Goal: Task Accomplishment & Management: Manage account settings

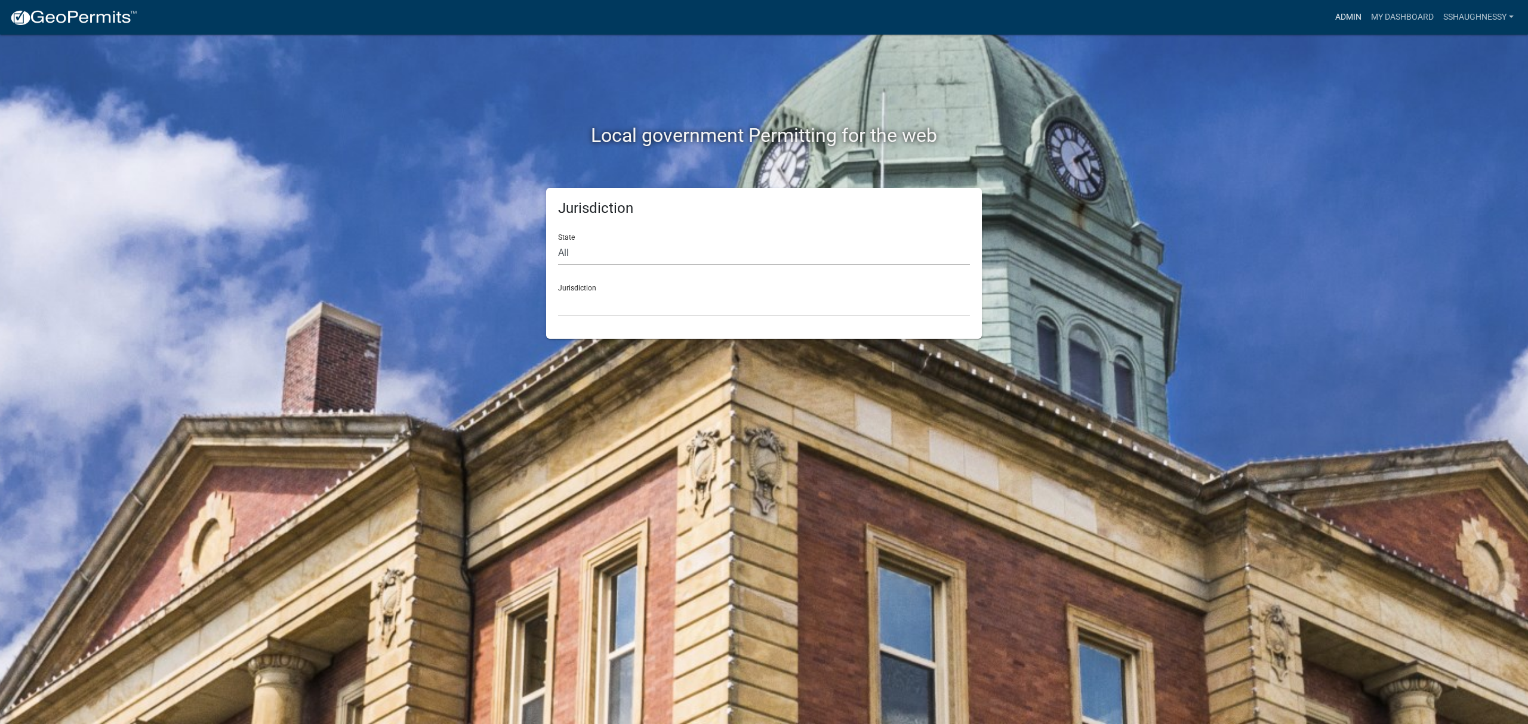
click at [1334, 13] on link "Admin" at bounding box center [1348, 17] width 36 height 23
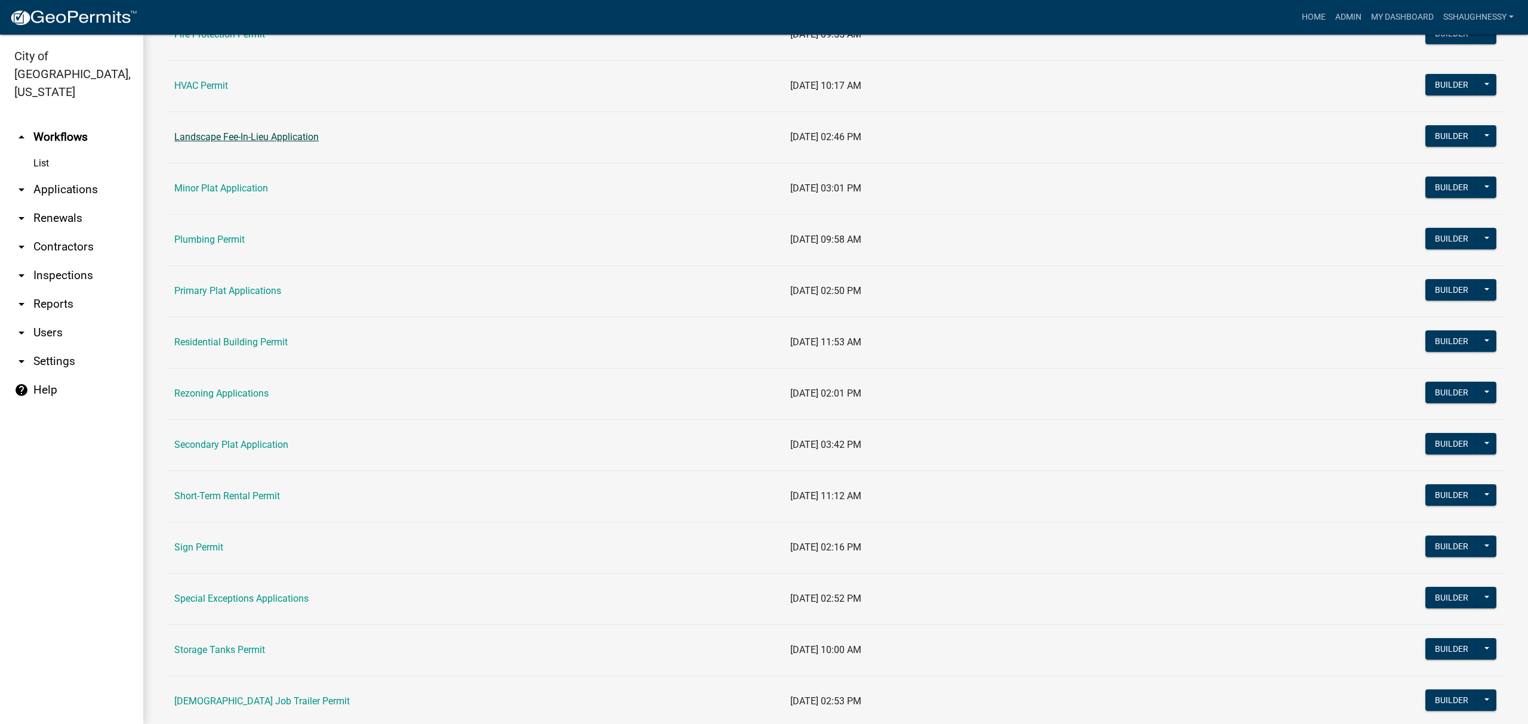
scroll to position [79, 0]
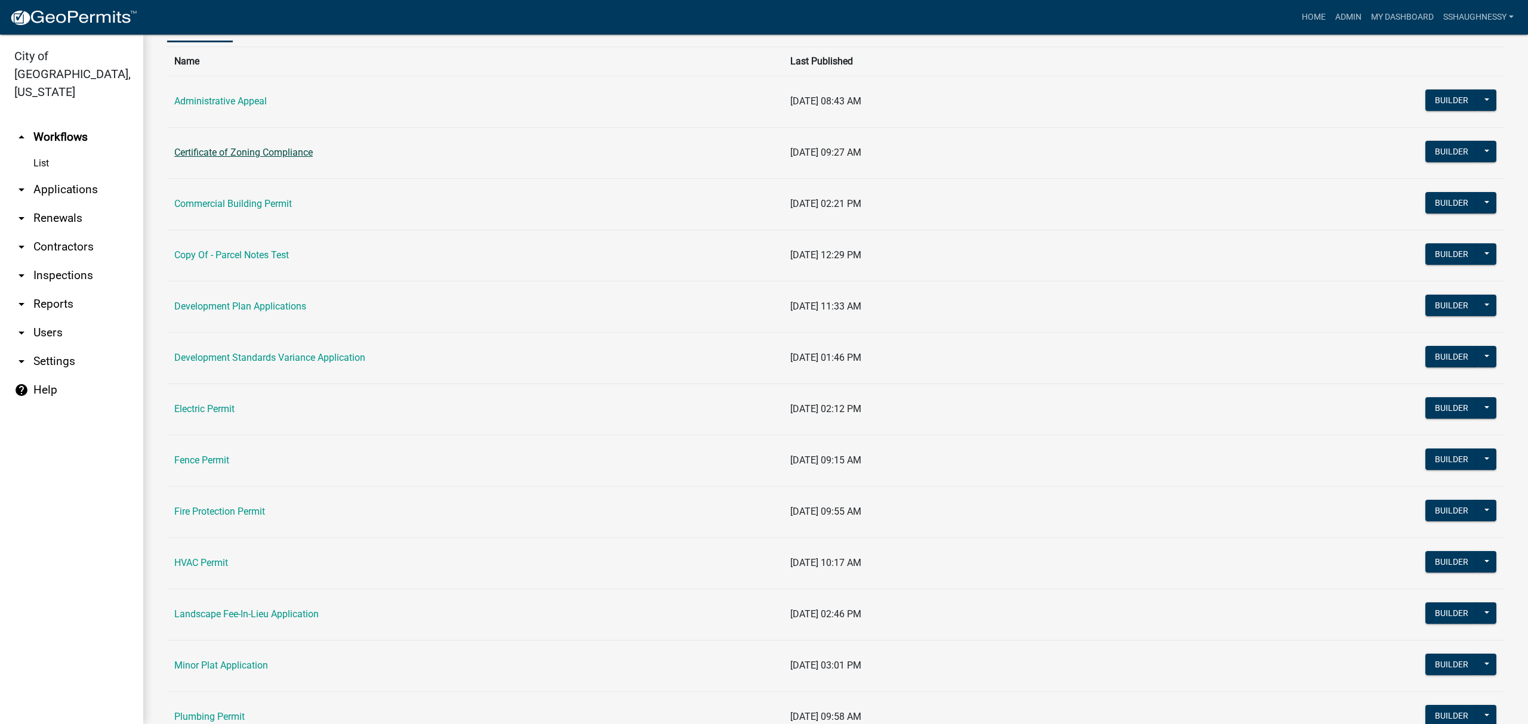
click at [257, 149] on link "Certificate of Zoning Compliance" at bounding box center [243, 152] width 138 height 11
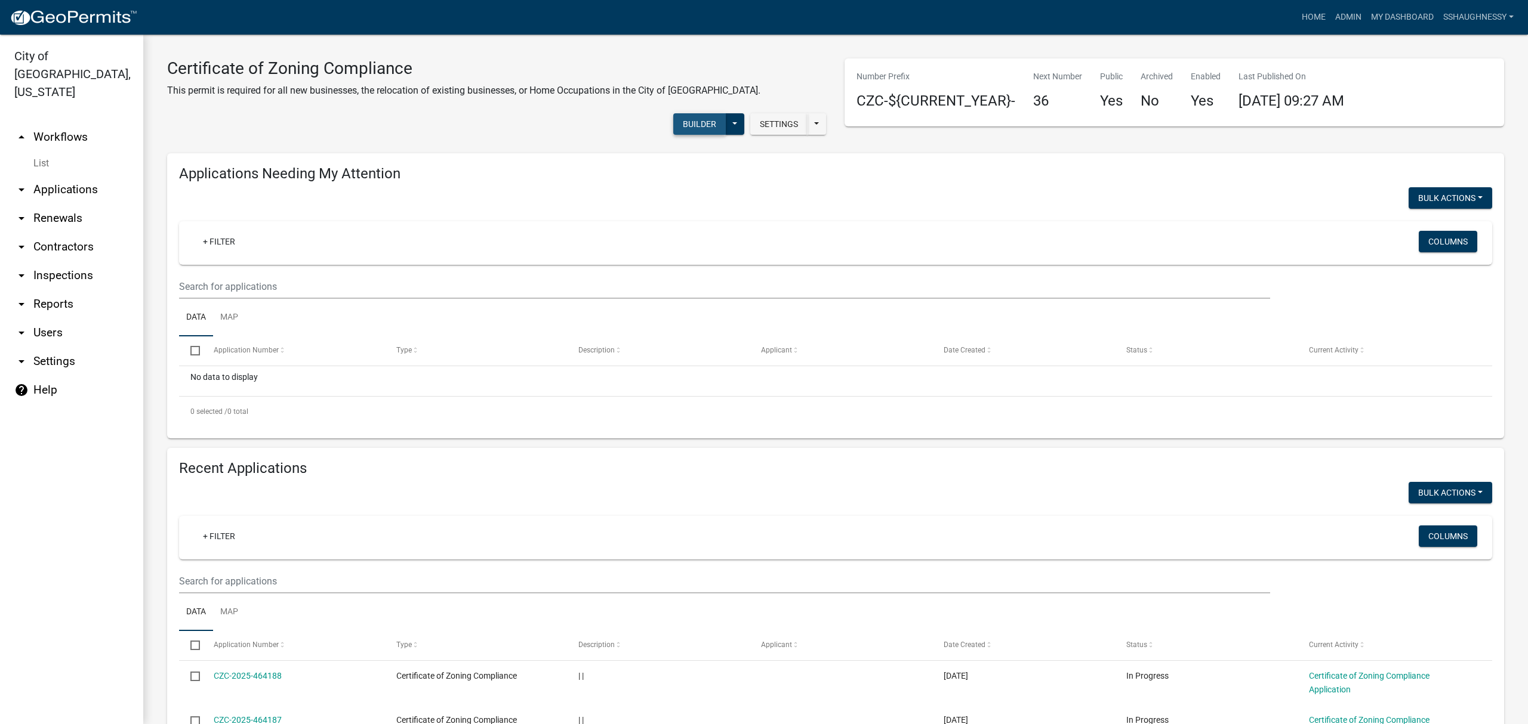
click at [674, 118] on button "Builder" at bounding box center [699, 123] width 53 height 21
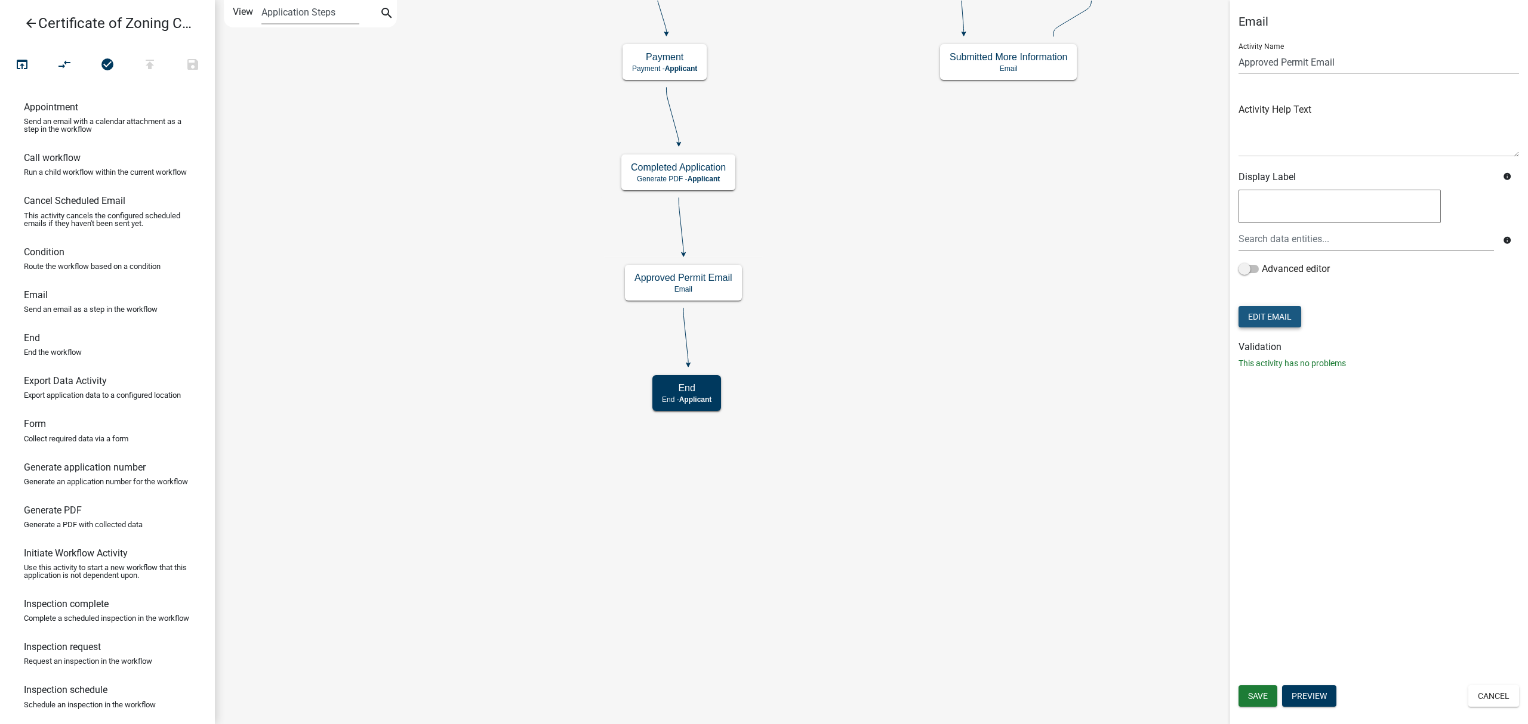
click at [1277, 325] on button "Edit Email" at bounding box center [1269, 316] width 63 height 21
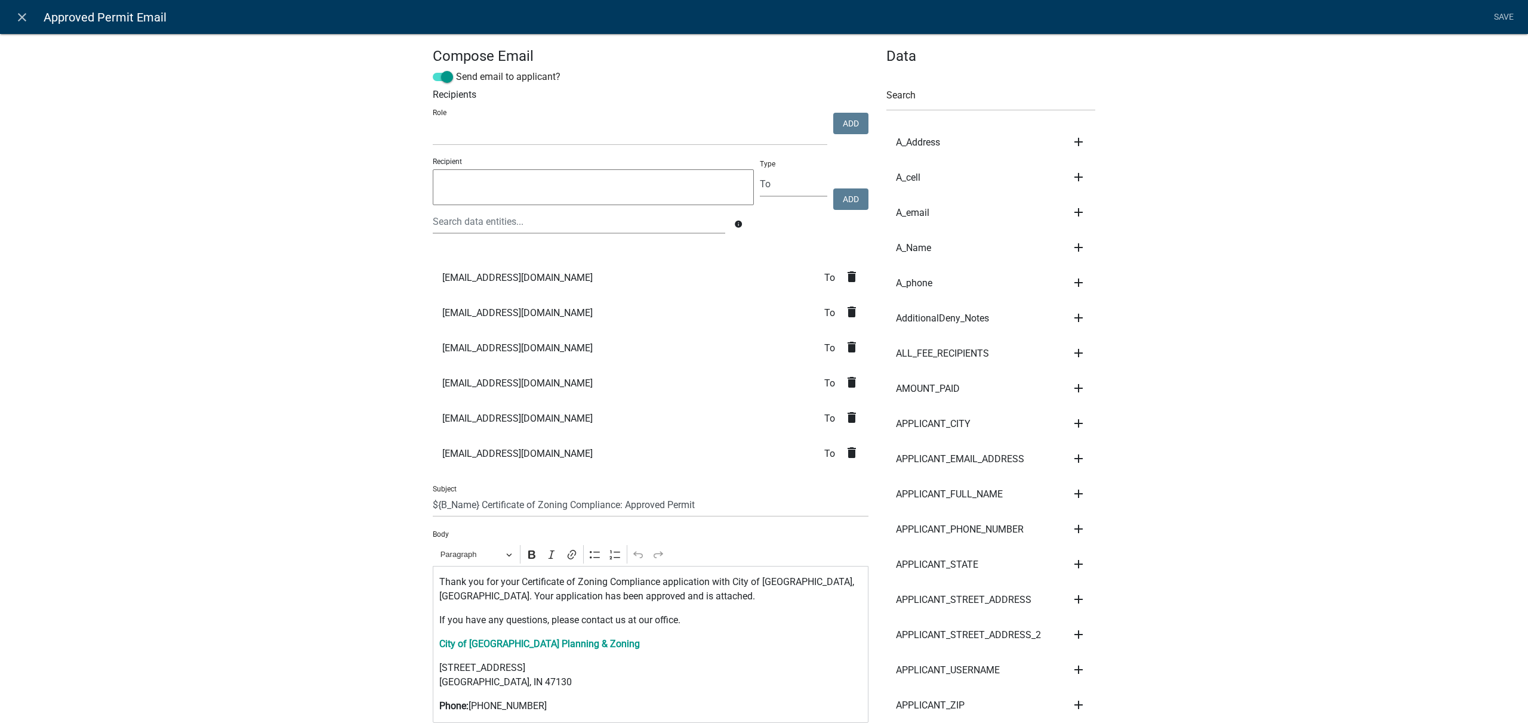
click at [511, 196] on textarea at bounding box center [593, 187] width 321 height 36
type textarea "[EMAIL_ADDRESS][DOMAIN_NAME]"
click at [841, 198] on button "Add" at bounding box center [850, 199] width 35 height 21
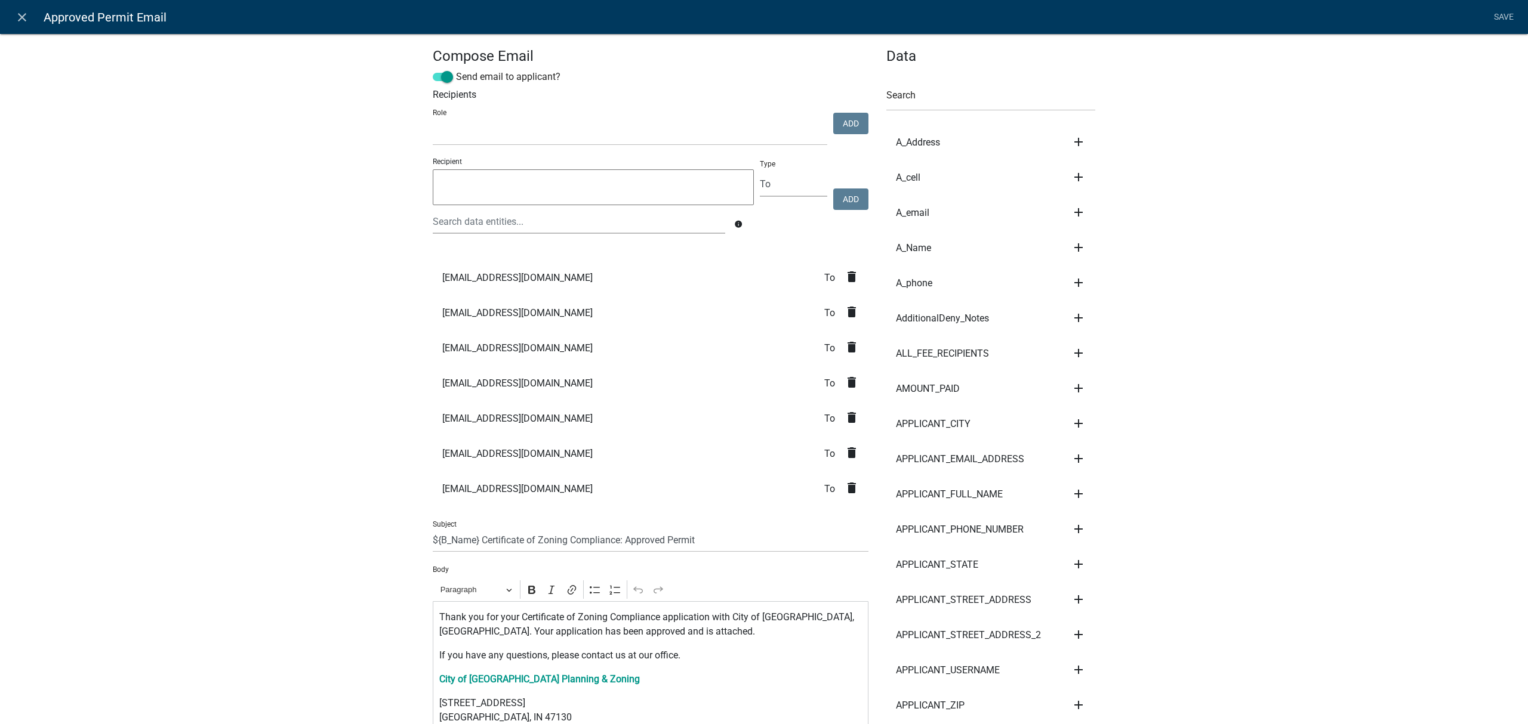
scroll to position [239, 0]
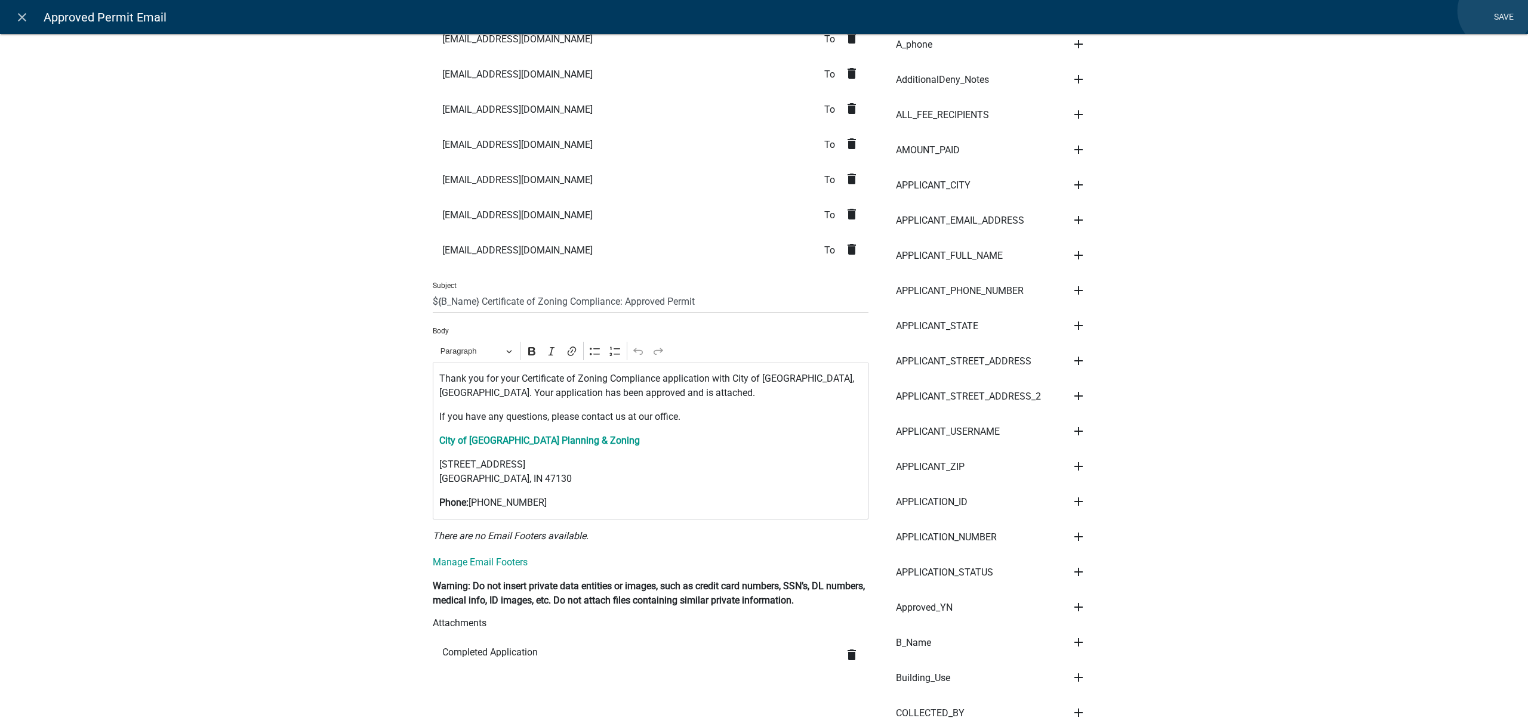
click at [1495, 11] on link "Save" at bounding box center [1503, 17] width 30 height 23
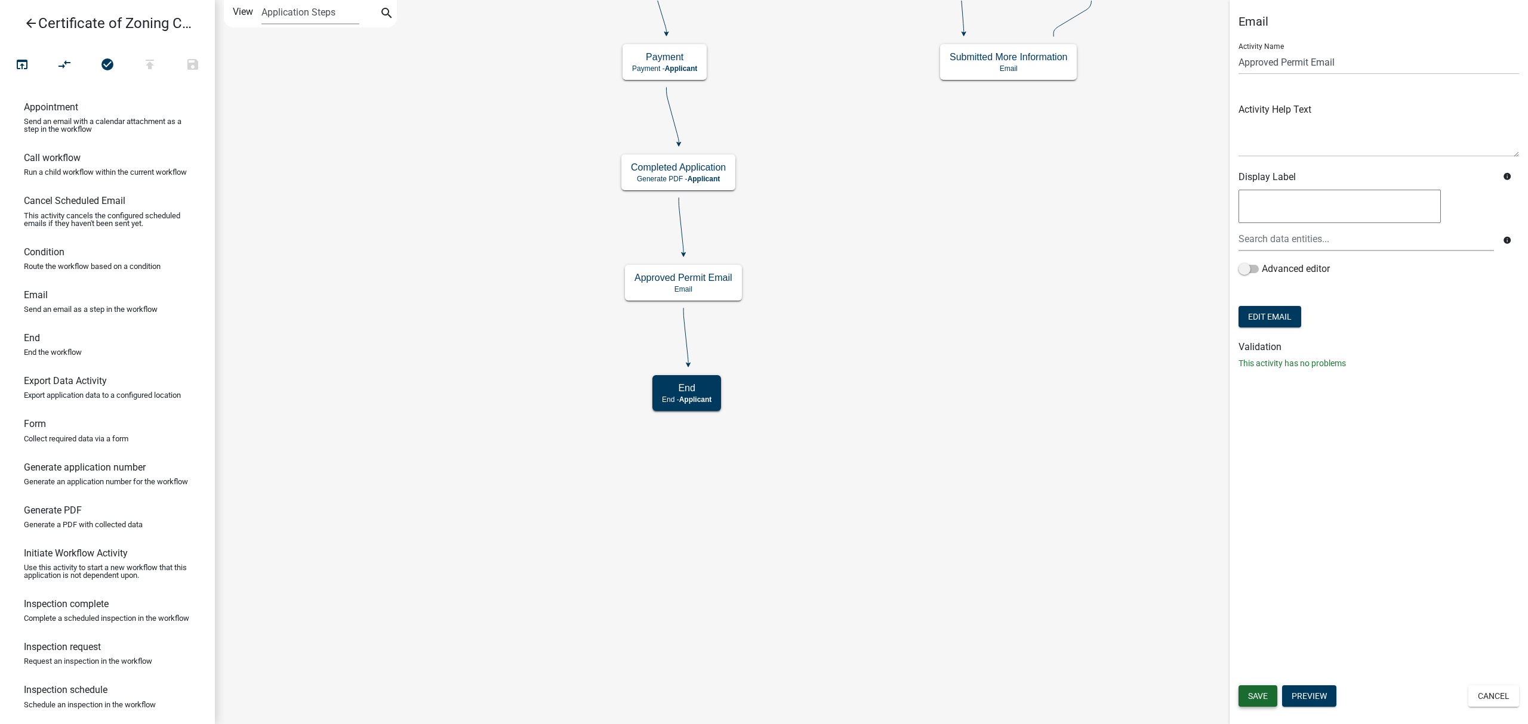
click at [1248, 700] on span "Save" at bounding box center [1258, 697] width 20 height 10
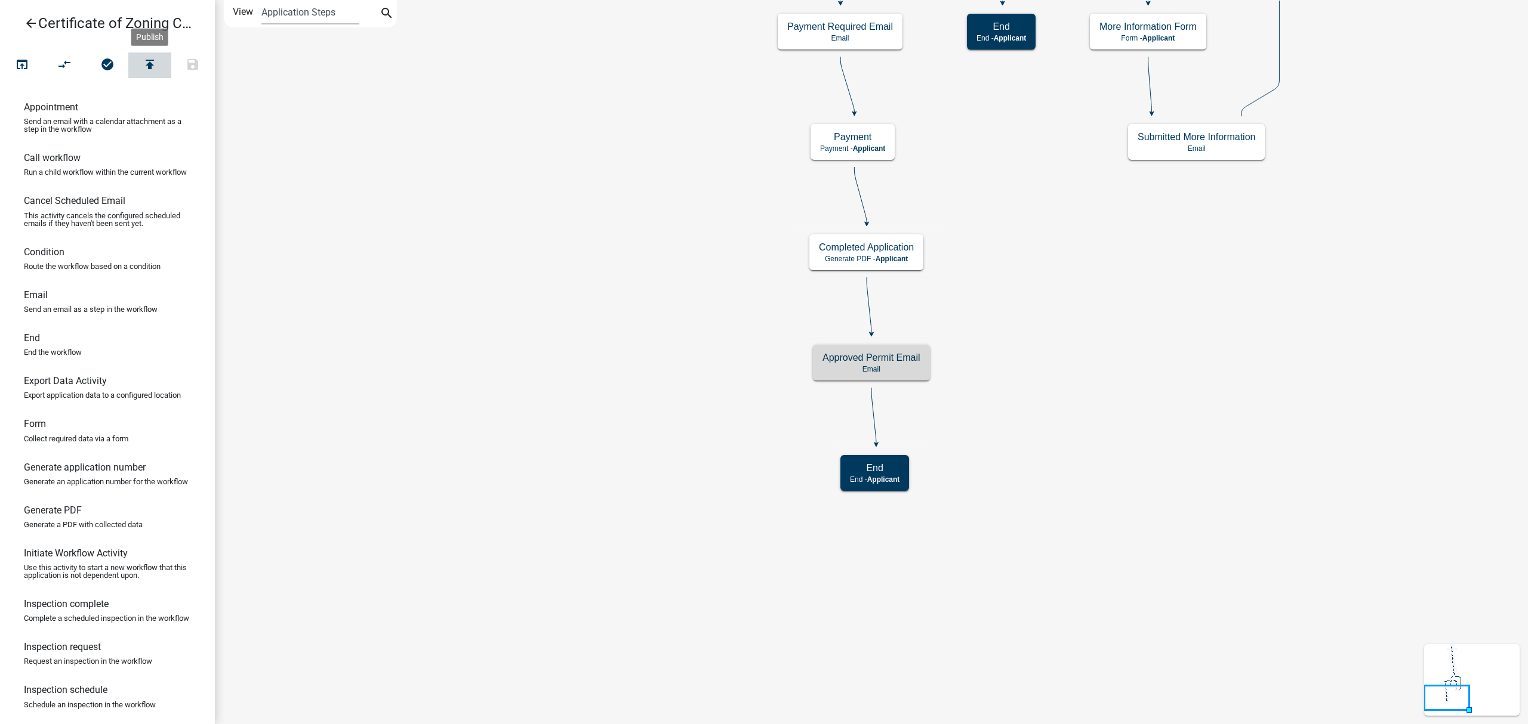
click at [149, 70] on icon "publish" at bounding box center [150, 65] width 14 height 17
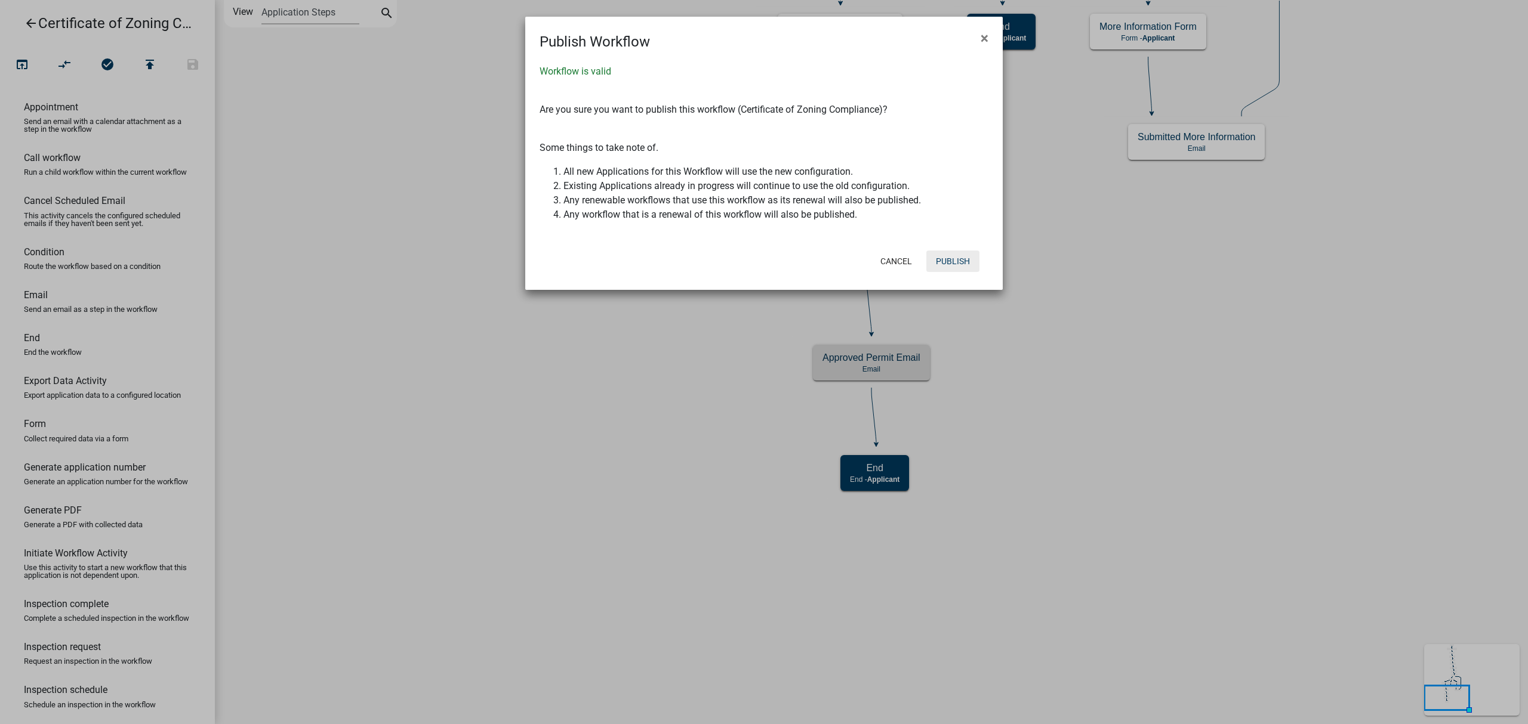
click at [963, 255] on button "Publish" at bounding box center [952, 261] width 53 height 21
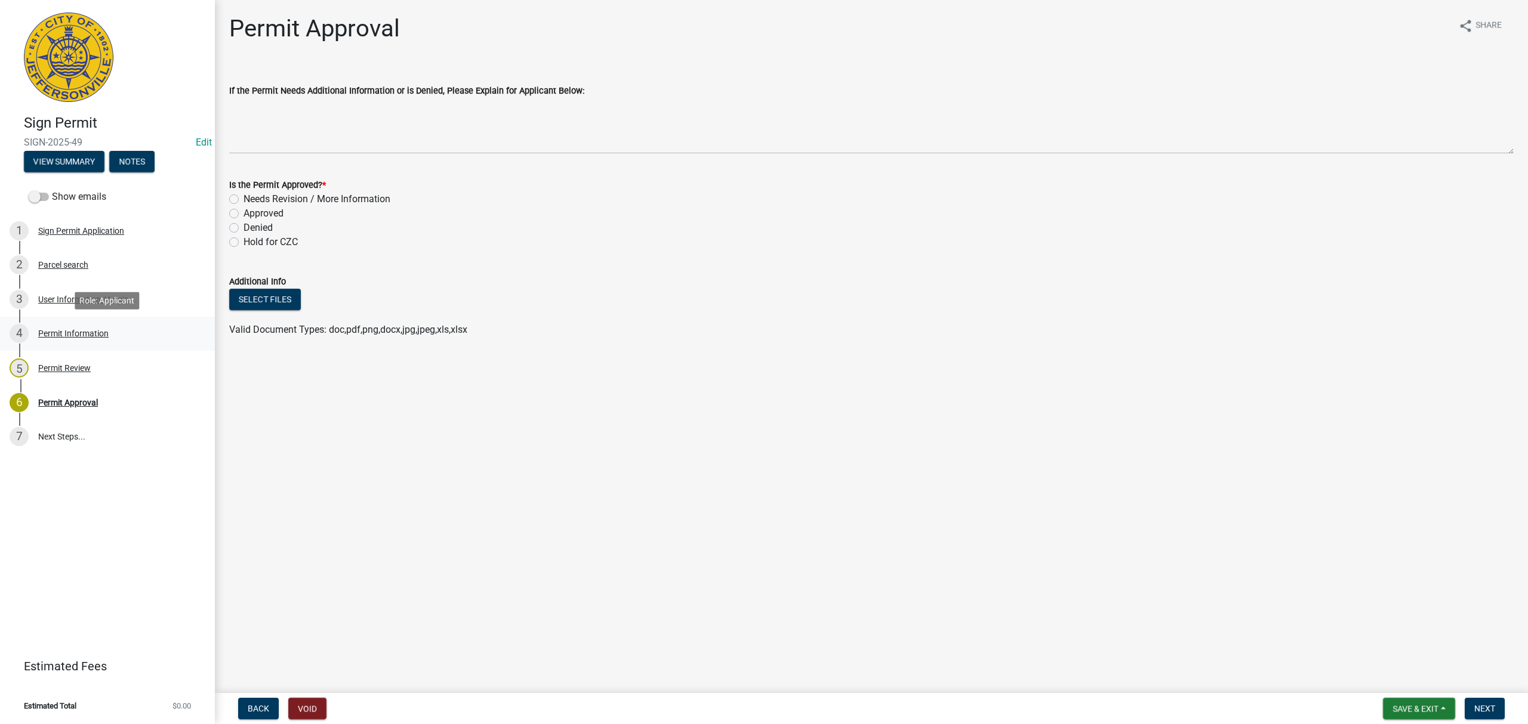
click at [124, 325] on div "4 Permit Information" at bounding box center [103, 333] width 186 height 19
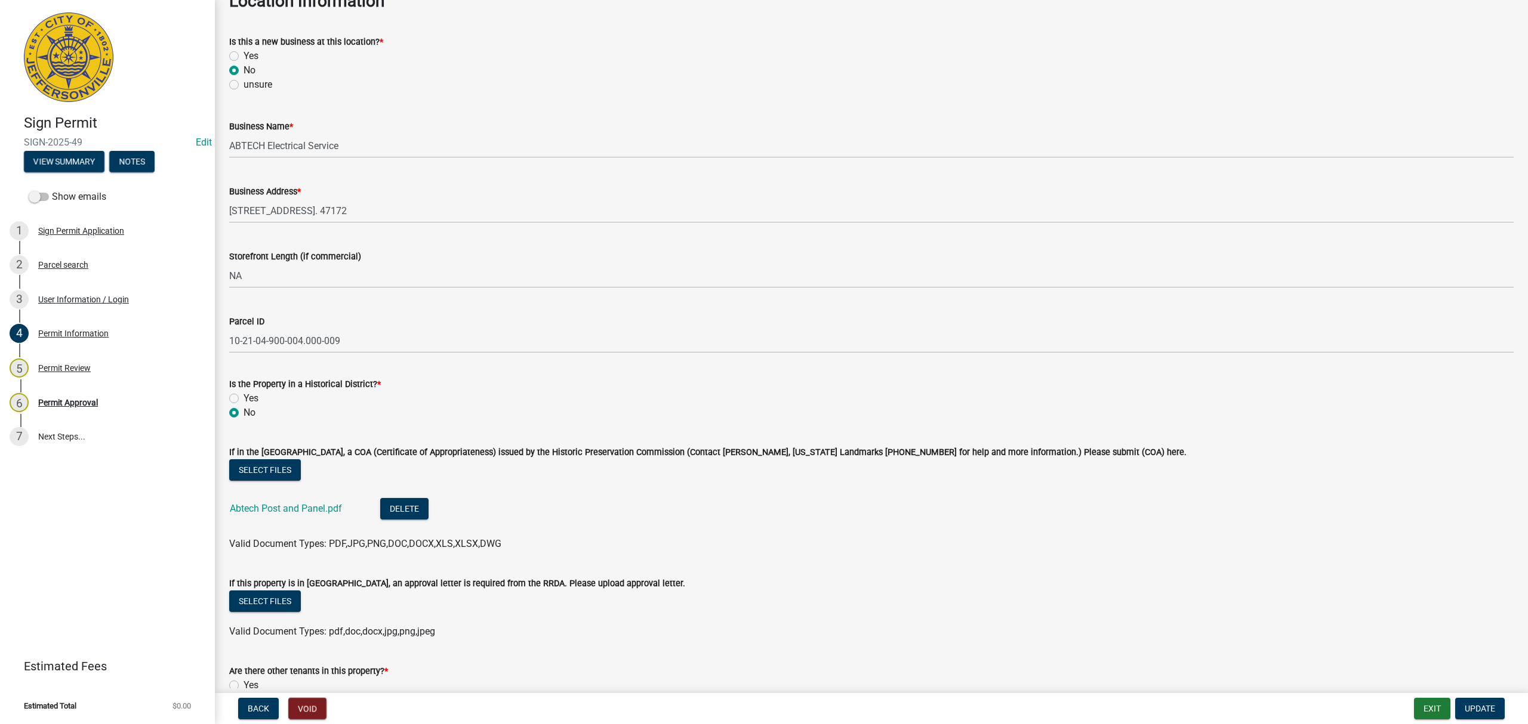
scroll to position [716, 0]
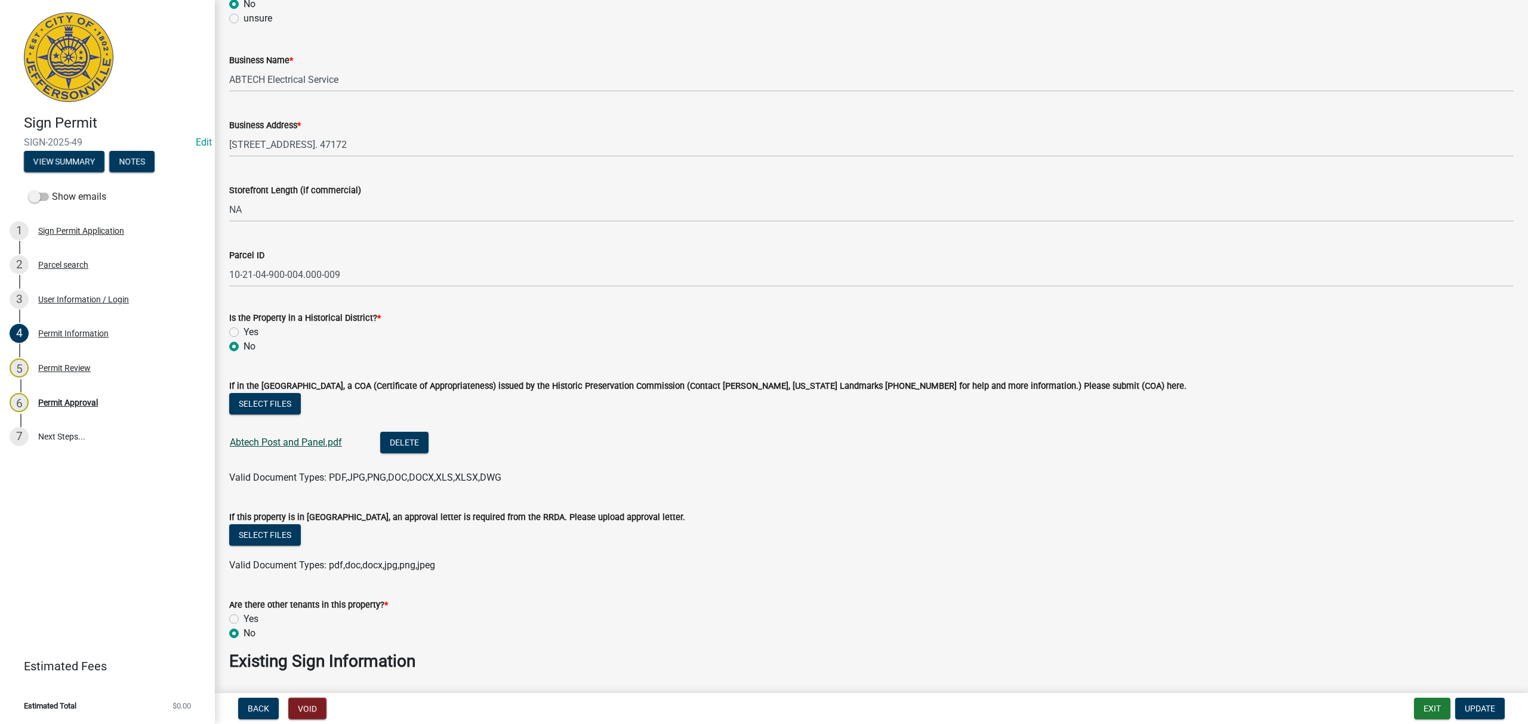
click at [244, 439] on link "Abtech Post and Panel.pdf" at bounding box center [286, 442] width 112 height 11
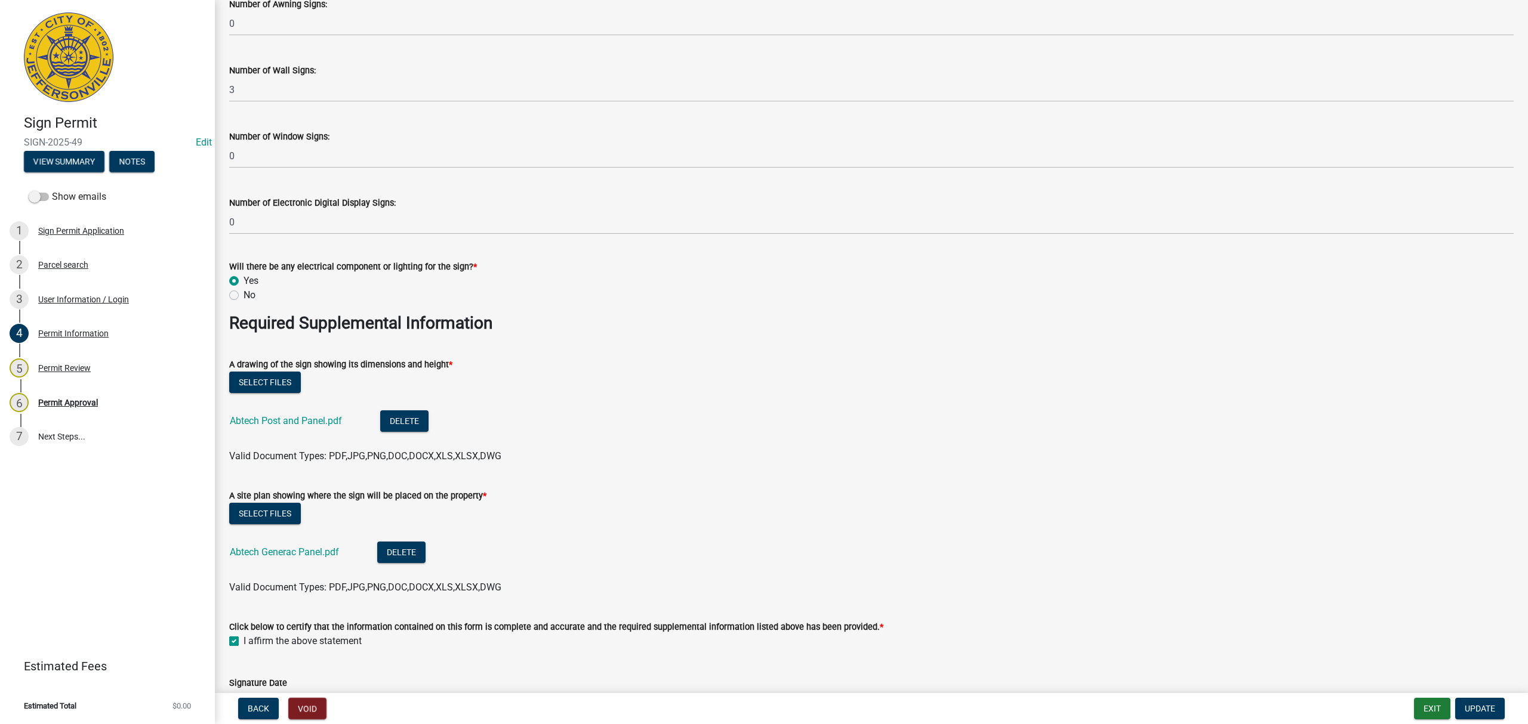
scroll to position [1891, 0]
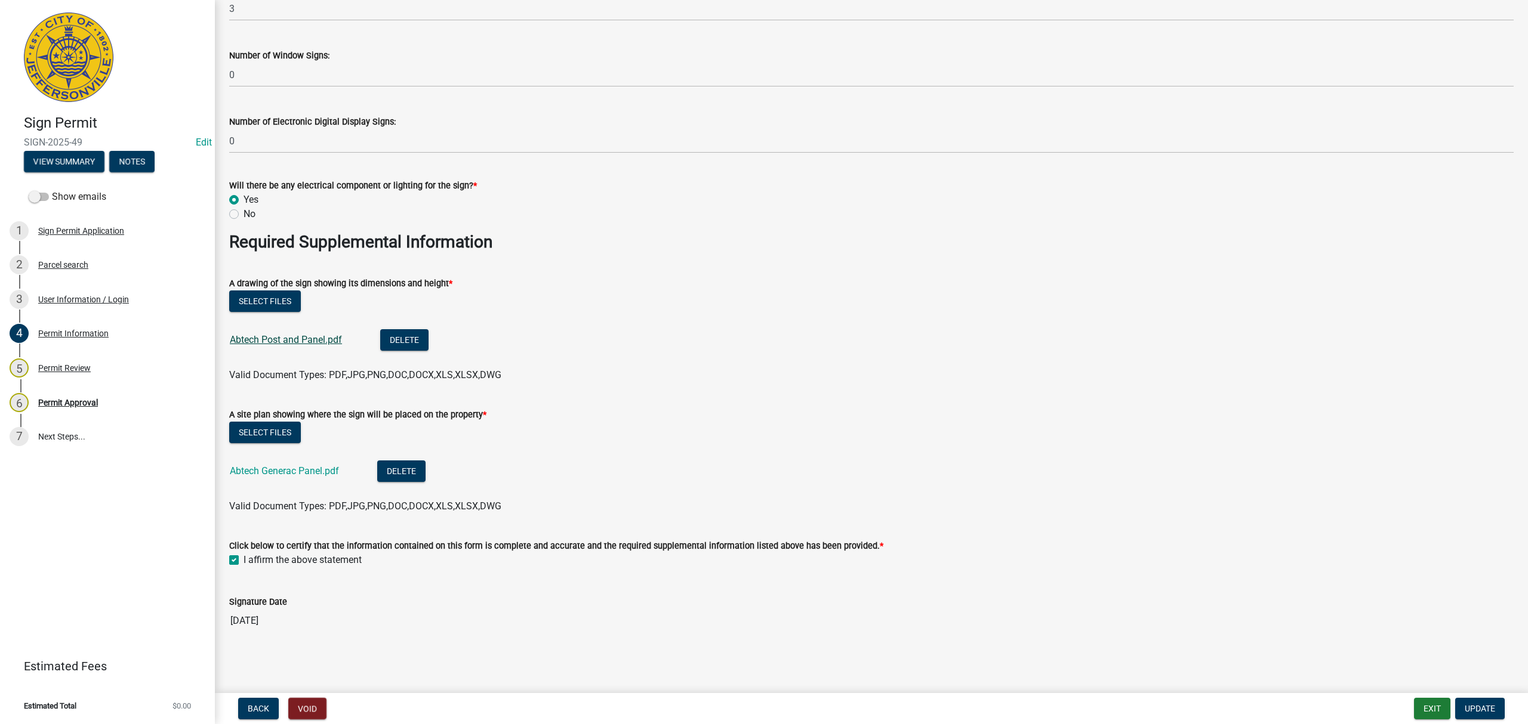
click at [310, 343] on link "Abtech Post and Panel.pdf" at bounding box center [286, 339] width 112 height 11
